Goal: Information Seeking & Learning: Understand process/instructions

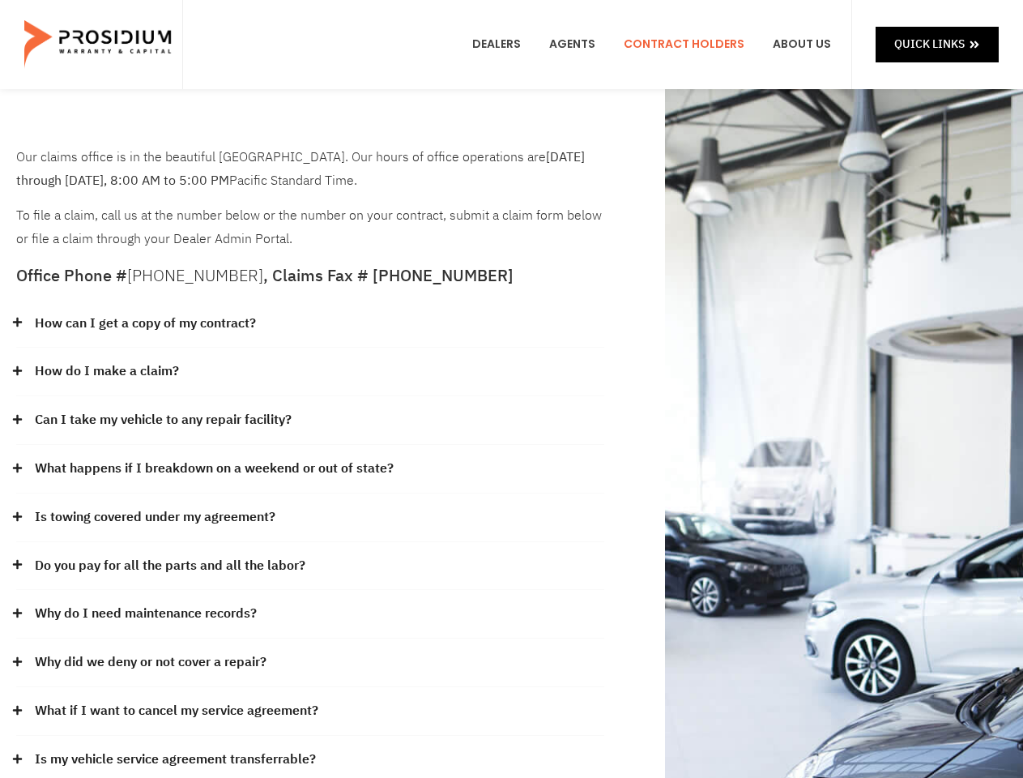
click at [511, 389] on div "How do I make a claim?" at bounding box center [310, 371] width 588 height 49
click at [310, 324] on div "How can I get a copy of my contract?" at bounding box center [310, 324] width 588 height 49
click at [144, 323] on link "How can I get a copy of my contract?" at bounding box center [145, 323] width 221 height 23
click at [310, 372] on div "How do I make a claim?" at bounding box center [310, 371] width 588 height 49
click at [106, 371] on link "How do I make a claim?" at bounding box center [107, 371] width 144 height 23
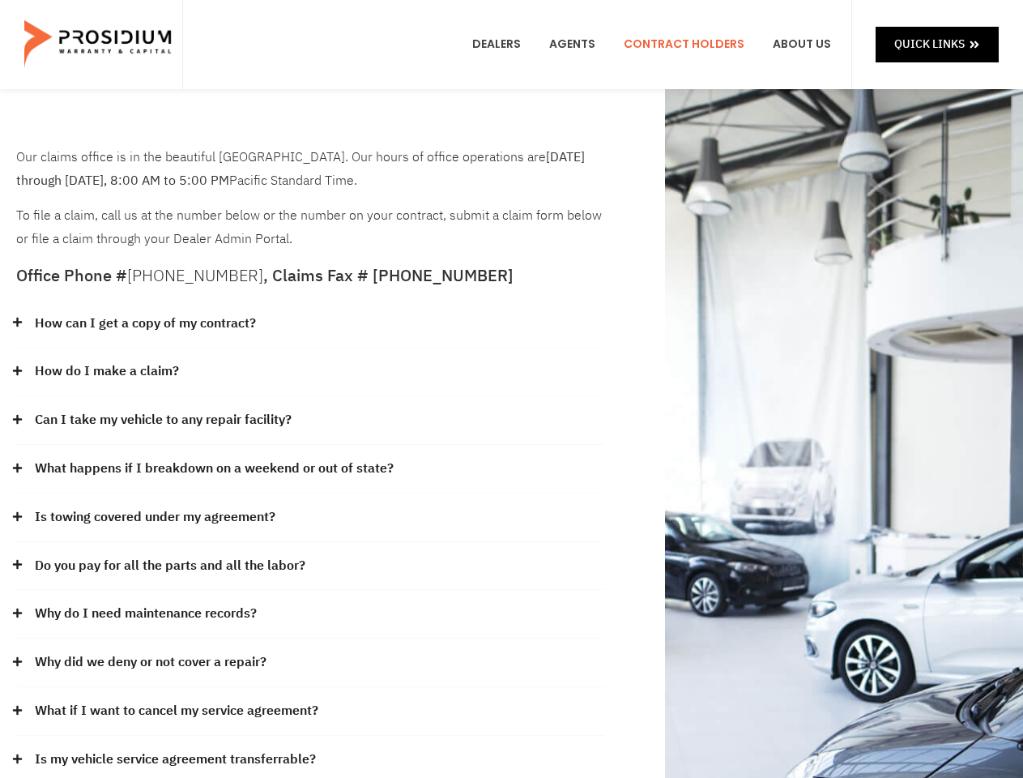
click at [310, 420] on div "Can I take my vehicle to any repair facility?" at bounding box center [310, 420] width 588 height 49
click at [164, 420] on link "Can I take my vehicle to any repair facility?" at bounding box center [163, 419] width 257 height 23
click at [310, 469] on link "What happens if I breakdown on a weekend or out of state?" at bounding box center [214, 468] width 359 height 23
click at [212, 468] on link "What happens if I breakdown on a weekend or out of state?" at bounding box center [214, 468] width 359 height 23
click at [310, 518] on div "Is towing covered under my agreement?" at bounding box center [310, 517] width 588 height 49
